Goal: Task Accomplishment & Management: Manage account settings

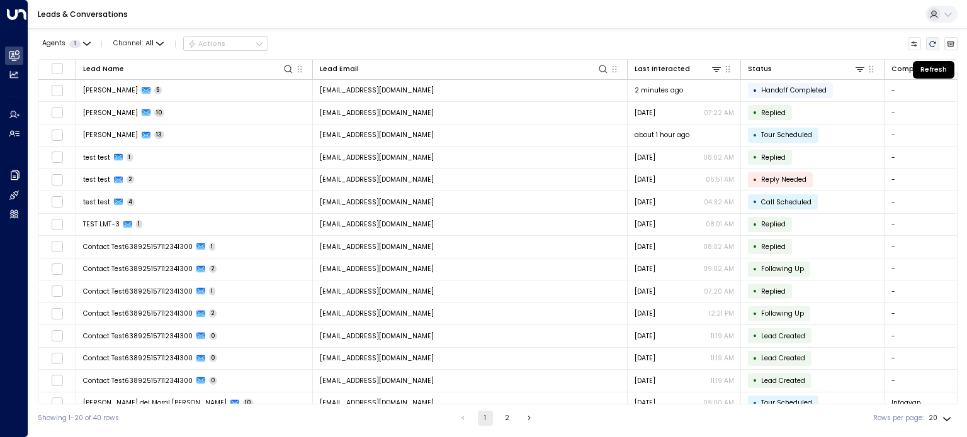
click at [932, 40] on icon "Refresh" at bounding box center [932, 44] width 8 height 8
click at [933, 42] on icon "Refresh" at bounding box center [932, 44] width 8 height 8
